Goal: Find contact information: Find contact information

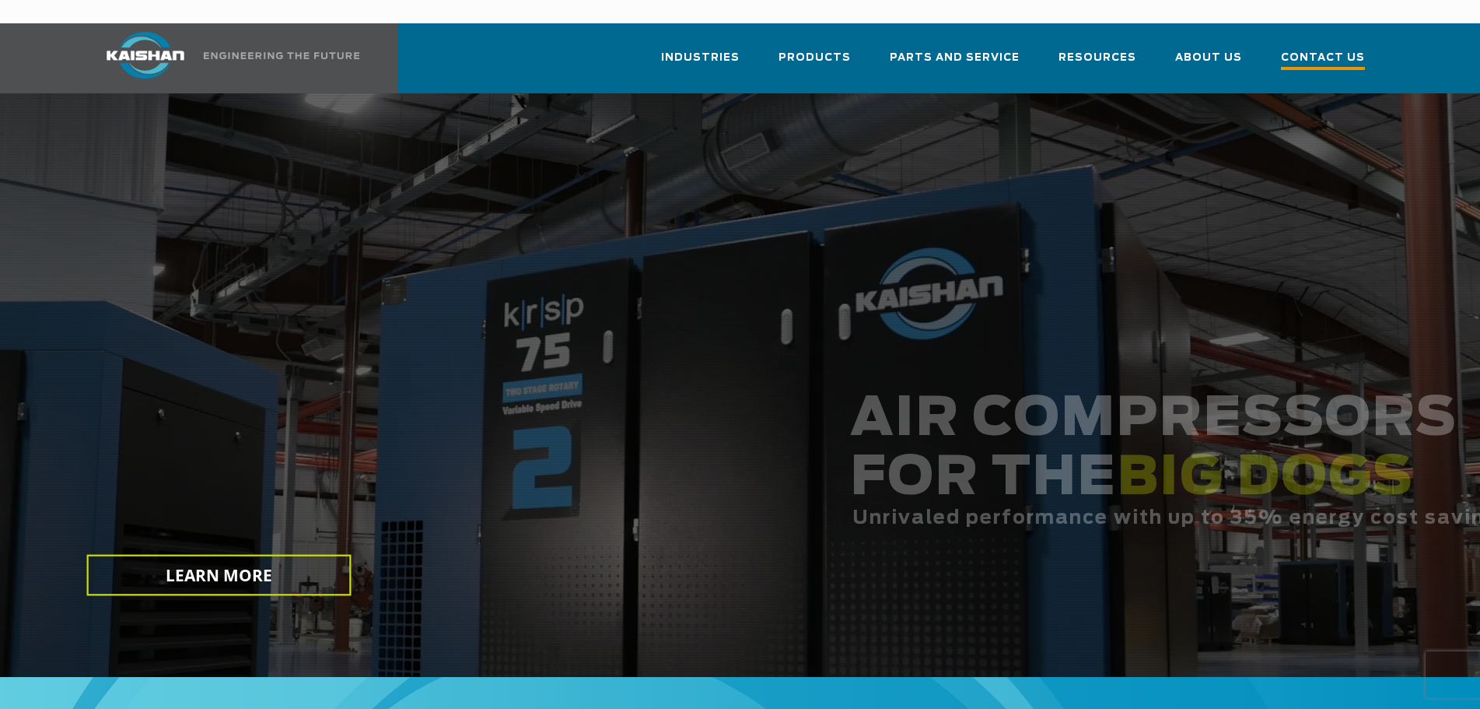
click at [1309, 49] on span "Contact Us" at bounding box center [1323, 59] width 84 height 21
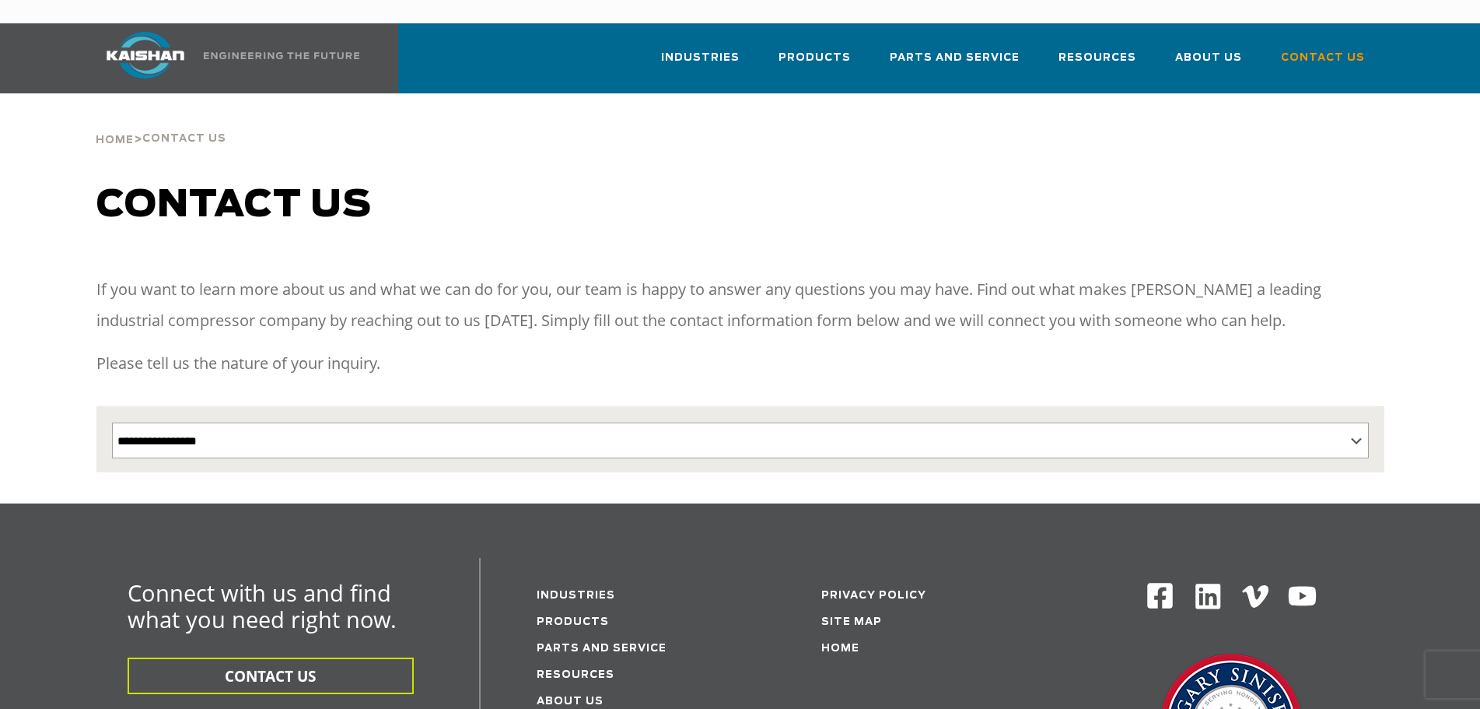
scroll to position [389, 0]
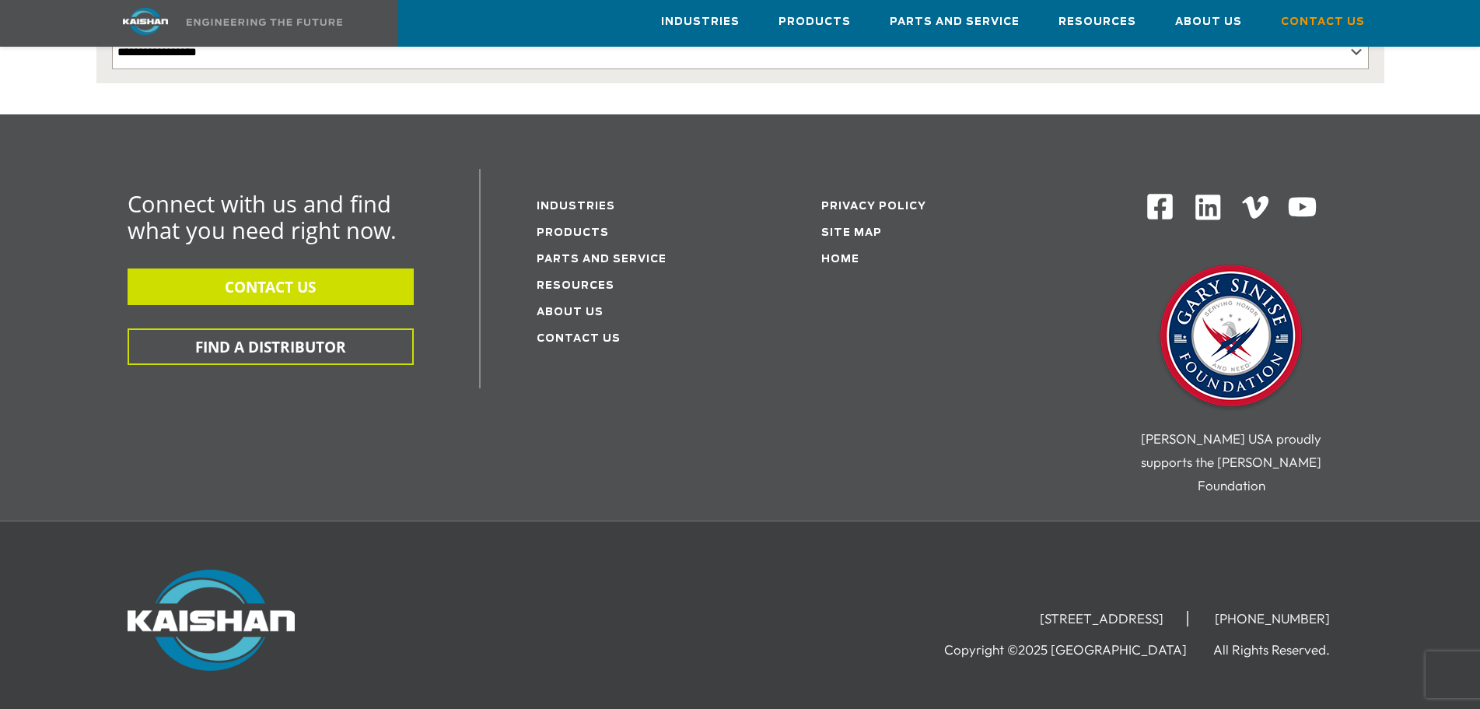
click at [327, 268] on button "CONTACT US" at bounding box center [271, 286] width 286 height 37
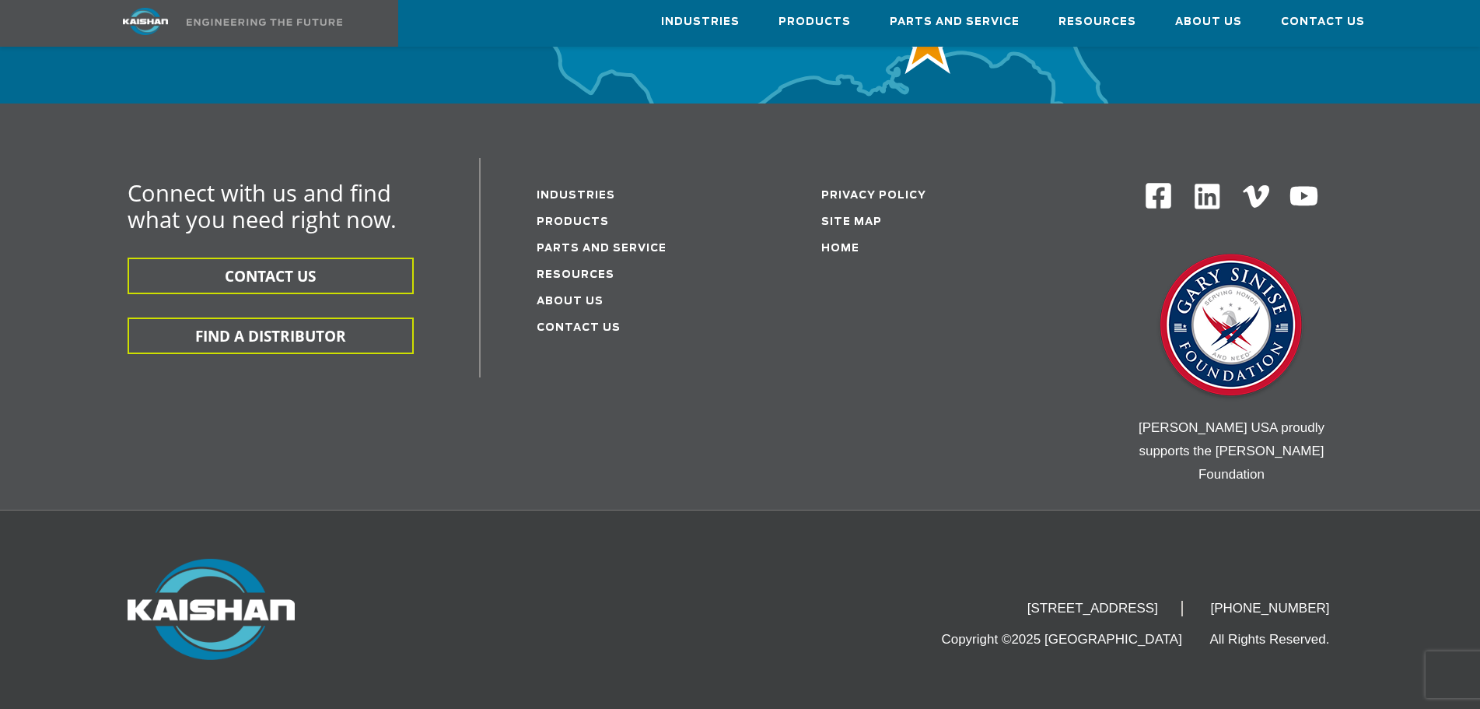
scroll to position [5149, 0]
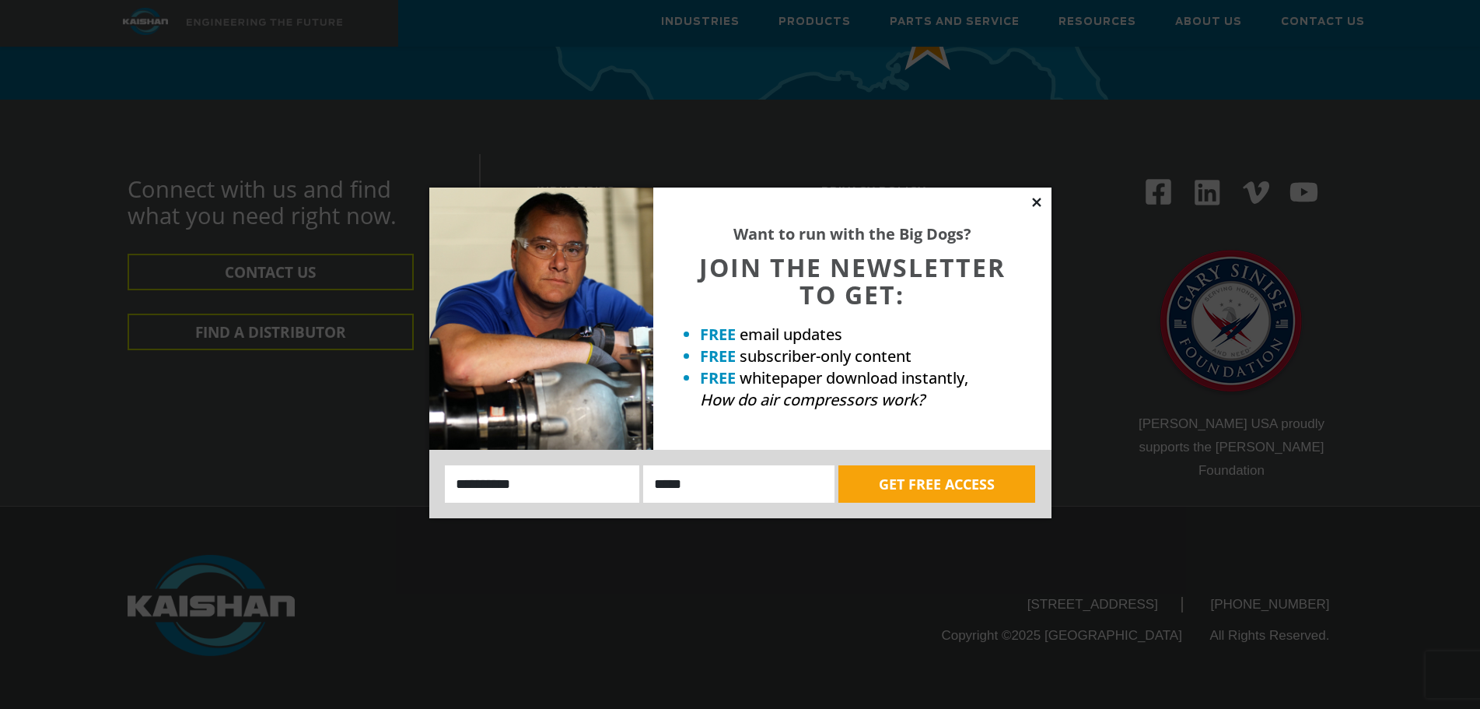
click at [1039, 202] on icon at bounding box center [1037, 202] width 14 height 14
